Goal: Task Accomplishment & Management: Manage account settings

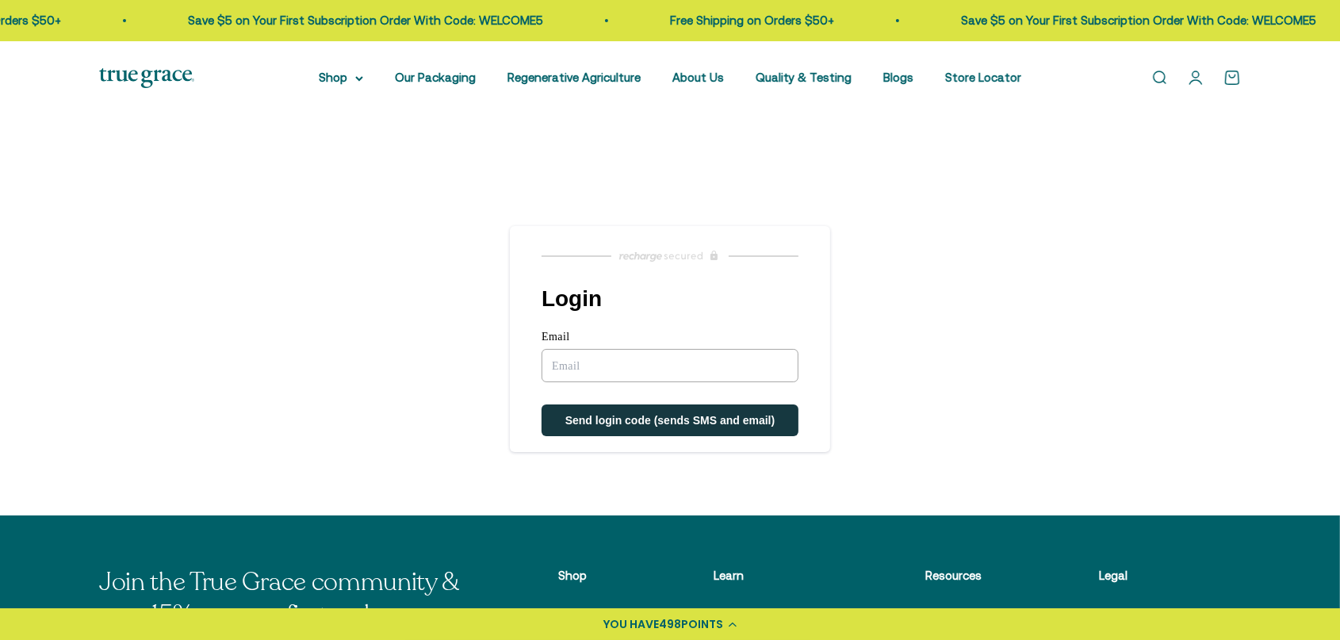
click at [575, 358] on input "Email" at bounding box center [669, 365] width 257 height 33
type input "Bobbyblacknutz@gmail.com"
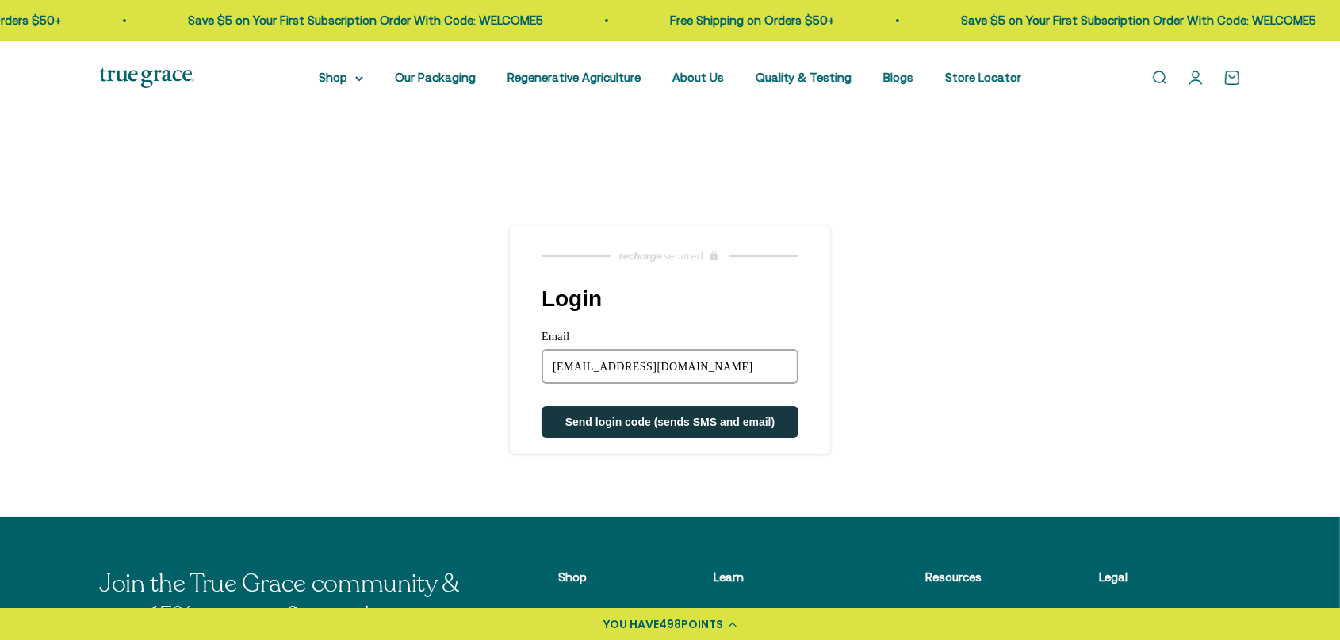
click at [584, 420] on span "Send login code (sends SMS and email)" at bounding box center [670, 421] width 210 height 13
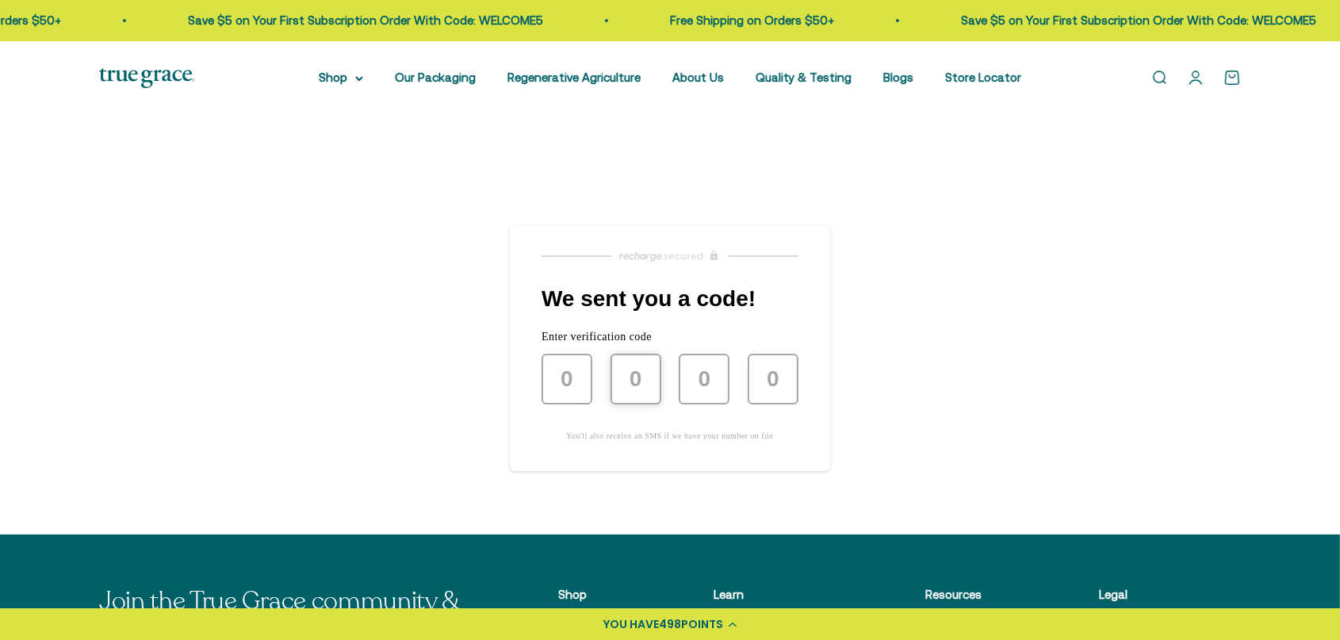
type input "7"
type input "0"
type input "8"
type input "7"
